Goal: Go to known website: Access a specific website the user already knows

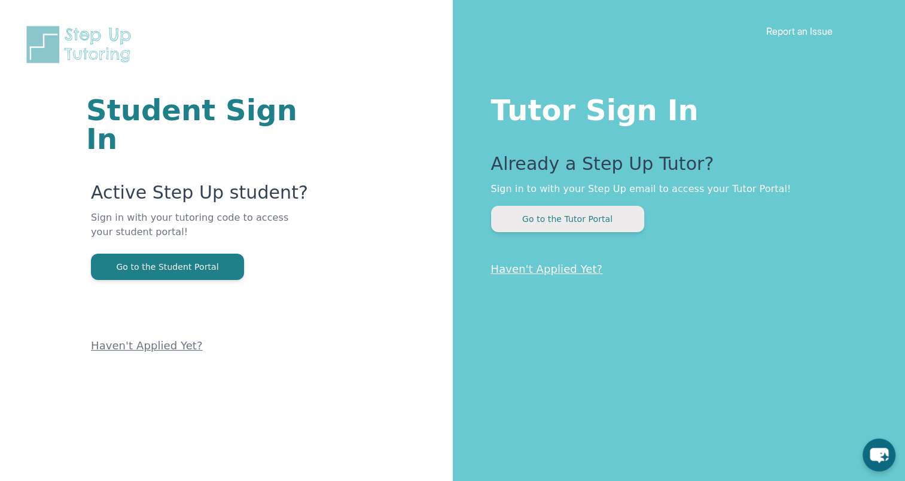
click at [562, 215] on button "Go to the Tutor Portal" at bounding box center [567, 219] width 153 height 26
